Goal: Information Seeking & Learning: Learn about a topic

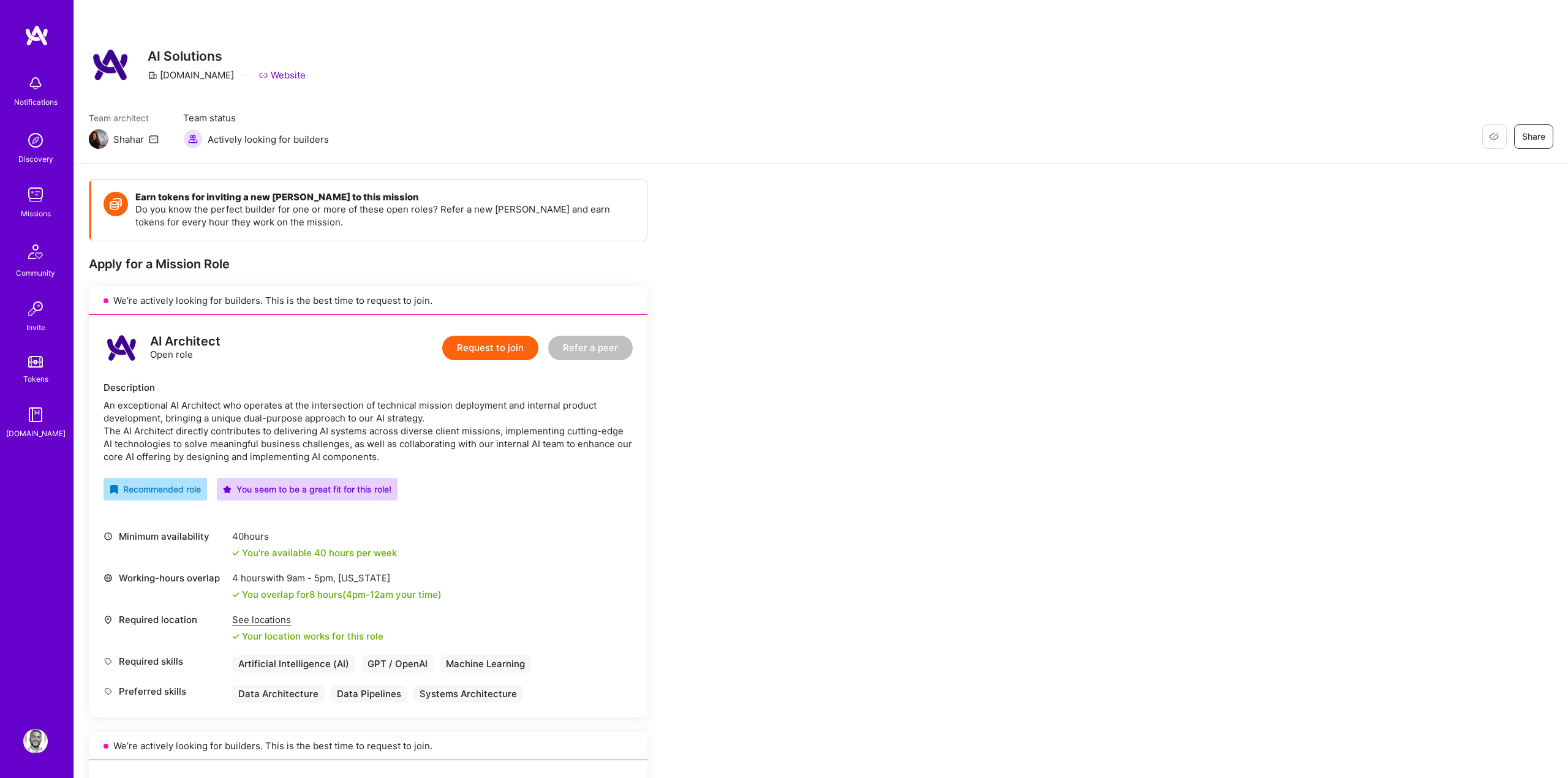
click at [606, 532] on div "Minimum availability 40 hours You're available 40 hours per week" at bounding box center [368, 544] width 529 height 30
click at [550, 207] on p "Do you know the perfect builder for one or more of these open roles? Refer a ne…" at bounding box center [385, 215] width 499 height 25
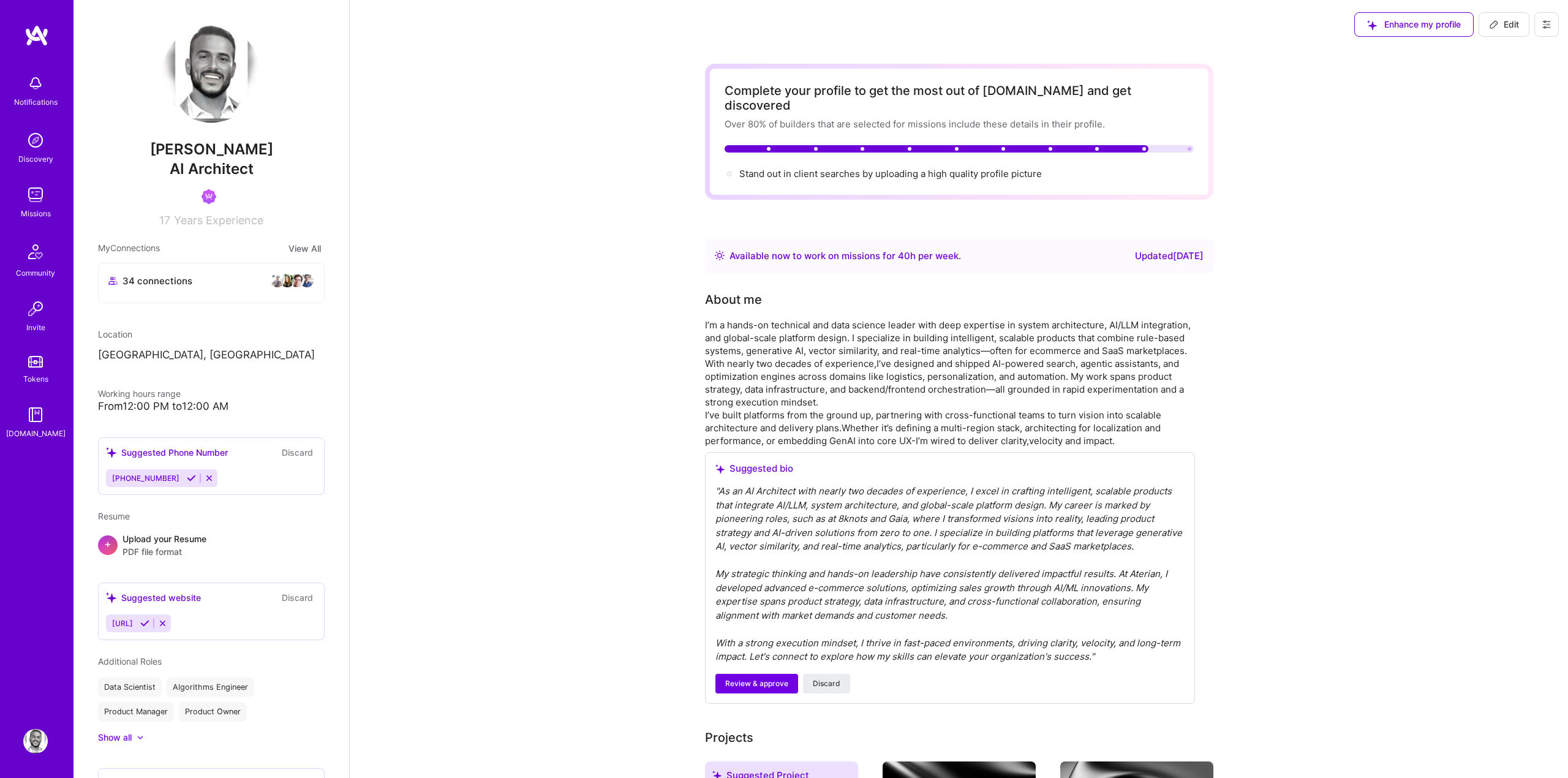
scroll to position [966, 0]
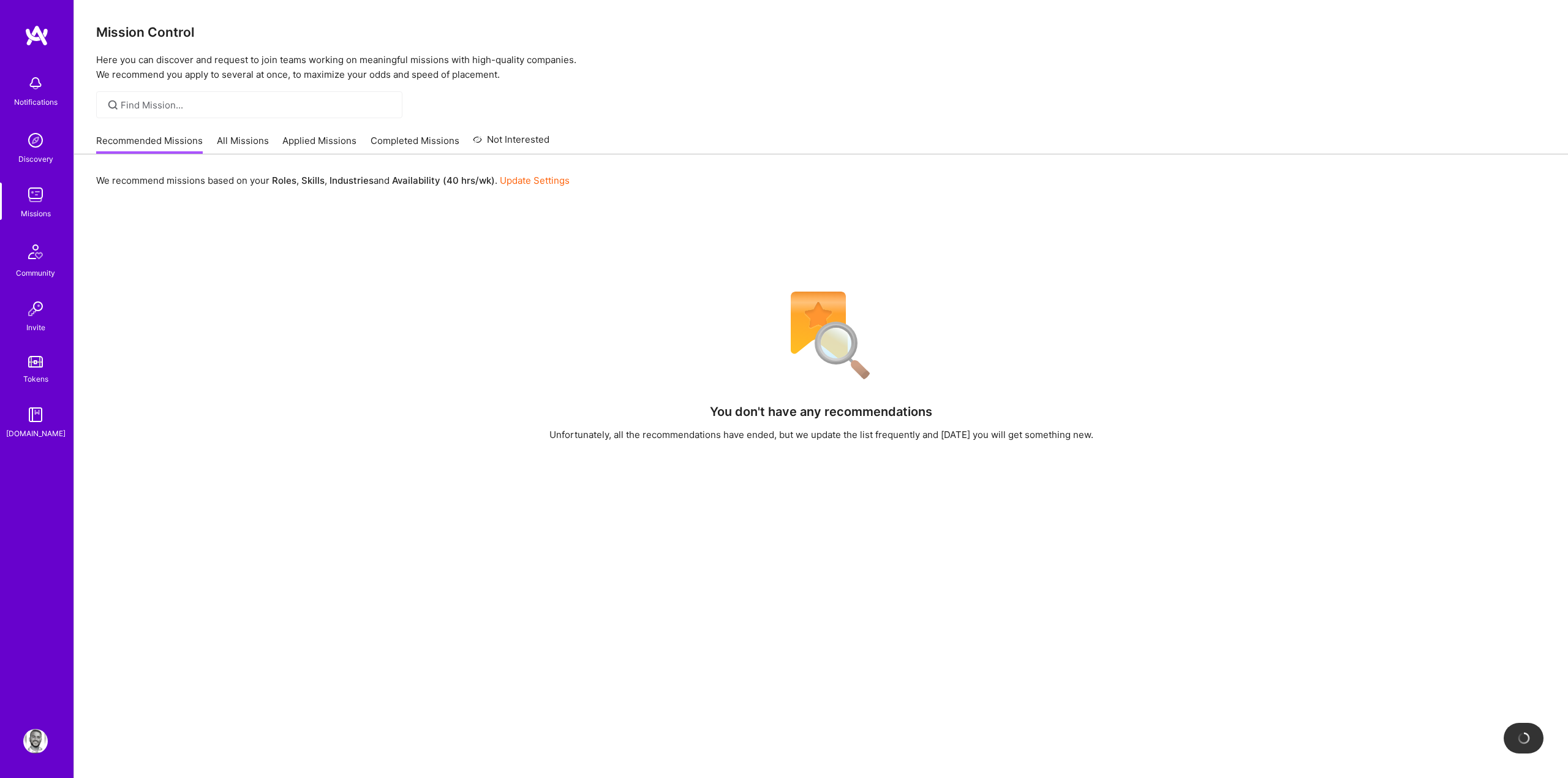
click at [732, 119] on div "Mission Control Here you can discover and request to join teams working on mean…" at bounding box center [821, 460] width 1494 height 921
click at [1022, 170] on div "We recommend missions based on your Roles , Skills , Industries and Availabilit…" at bounding box center [821, 180] width 1450 height 23
click at [588, 224] on div "We recommend missions based on your Roles , Skills , Industries and Availabilit…" at bounding box center [821, 538] width 1494 height 766
click at [266, 307] on div "You don't have any recommendations Unfortunately, all the recommendations have …" at bounding box center [821, 595] width 1450 height 622
